Goal: Information Seeking & Learning: Learn about a topic

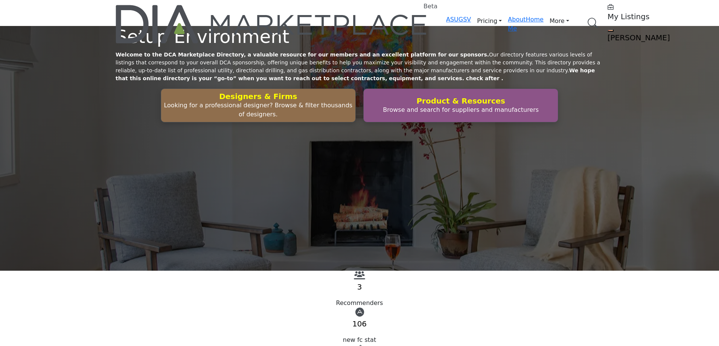
click at [608, 14] on h5 "My Listings" at bounding box center [655, 16] width 94 height 9
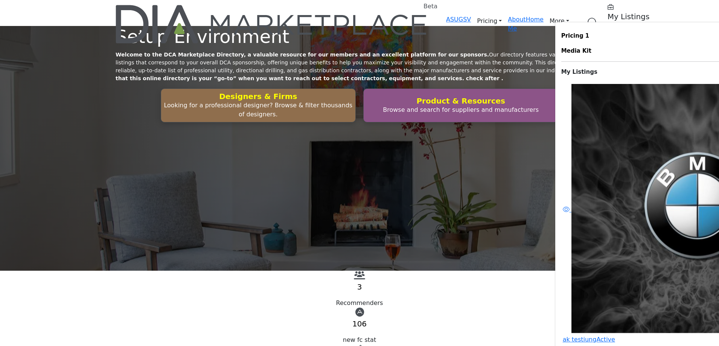
click at [561, 39] on span "Pricing 1" at bounding box center [575, 35] width 28 height 7
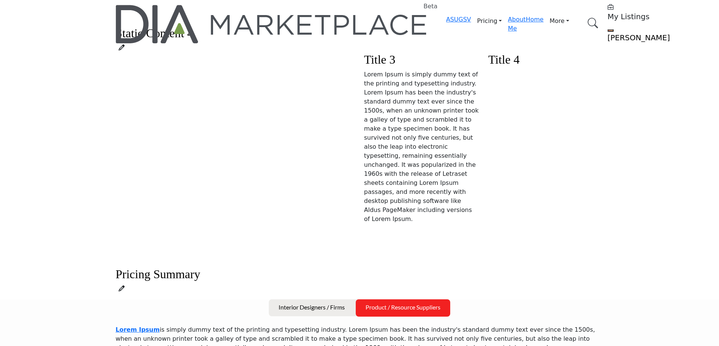
click at [0, 0] on link "Browse Categories" at bounding box center [0, 0] width 0 height 0
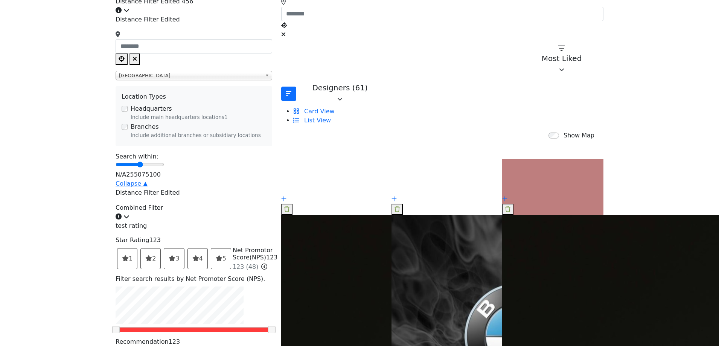
scroll to position [264, 0]
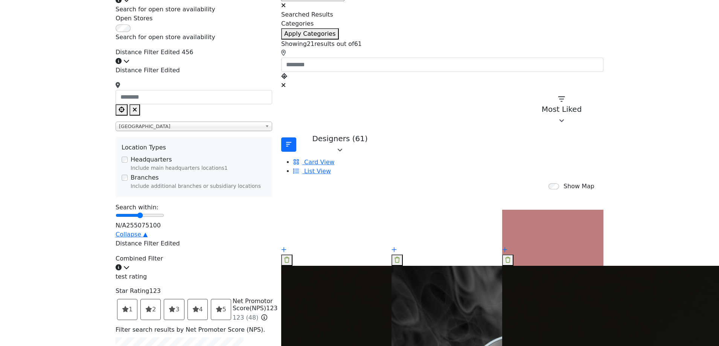
scroll to position [151, 0]
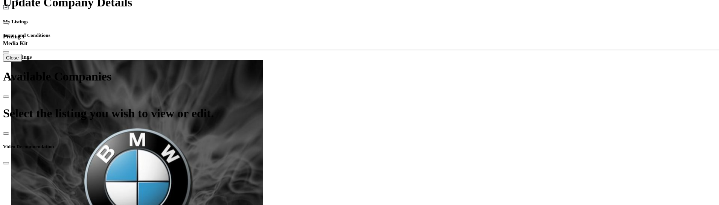
scroll to position [264, 0]
